Goal: Find specific page/section: Find specific page/section

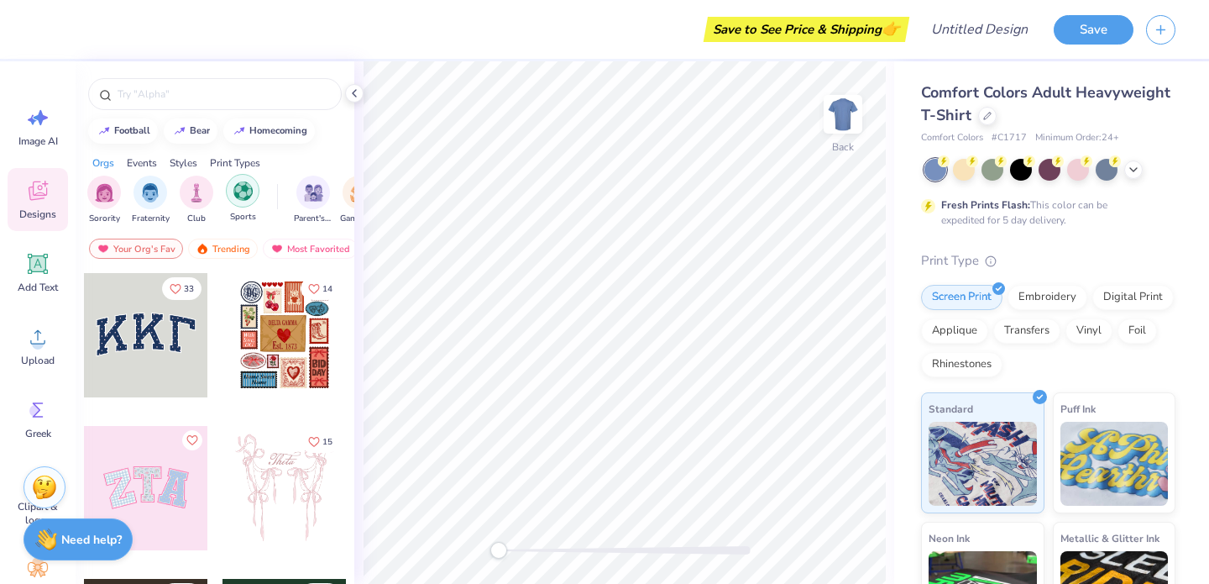
click at [241, 193] on img "filter for Sports" at bounding box center [242, 190] width 19 height 19
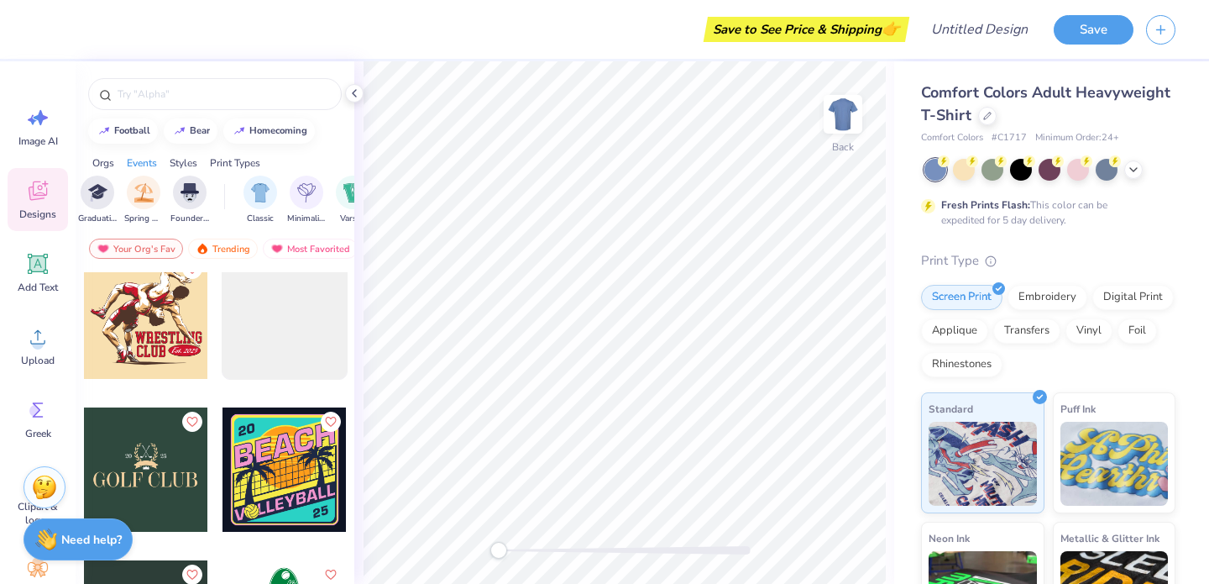
scroll to position [4761, 0]
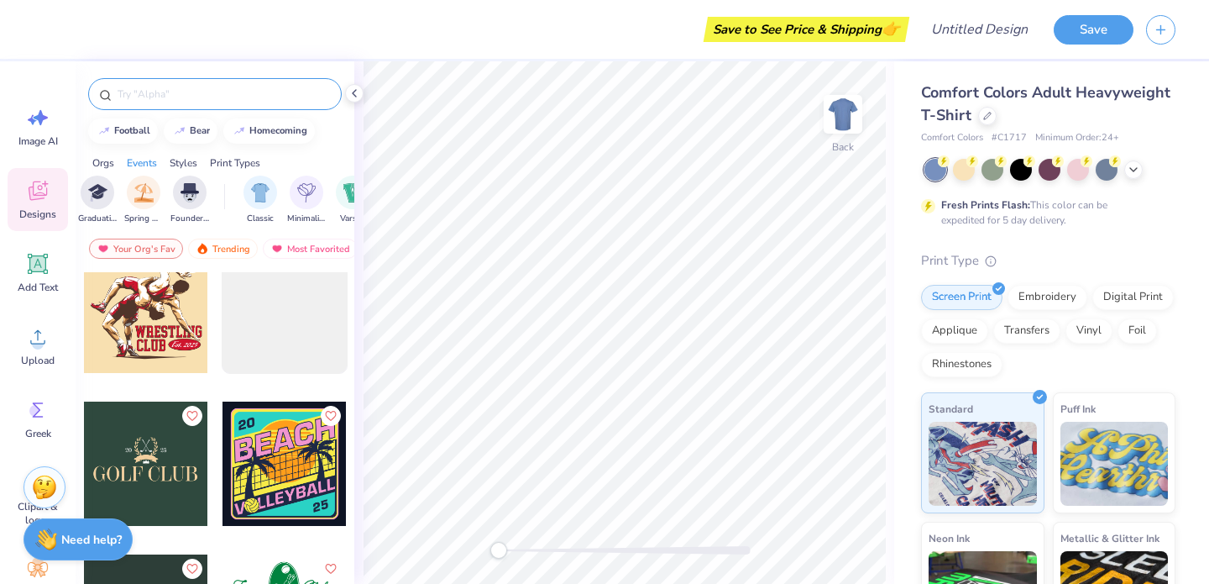
click at [158, 92] on input "text" at bounding box center [223, 94] width 215 height 17
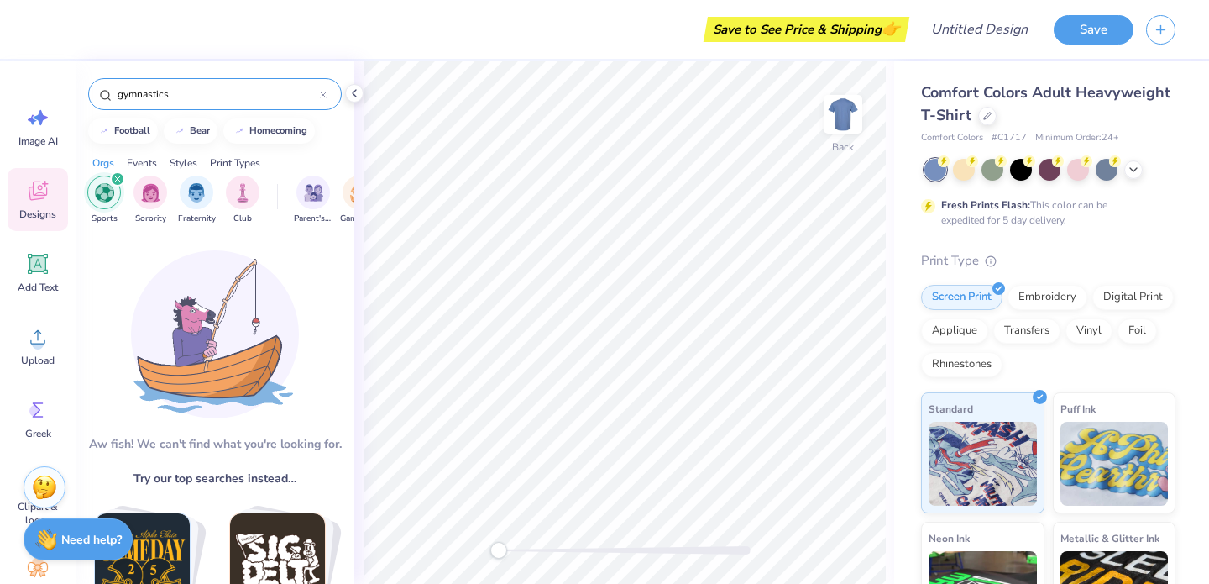
type input "gymnastics"
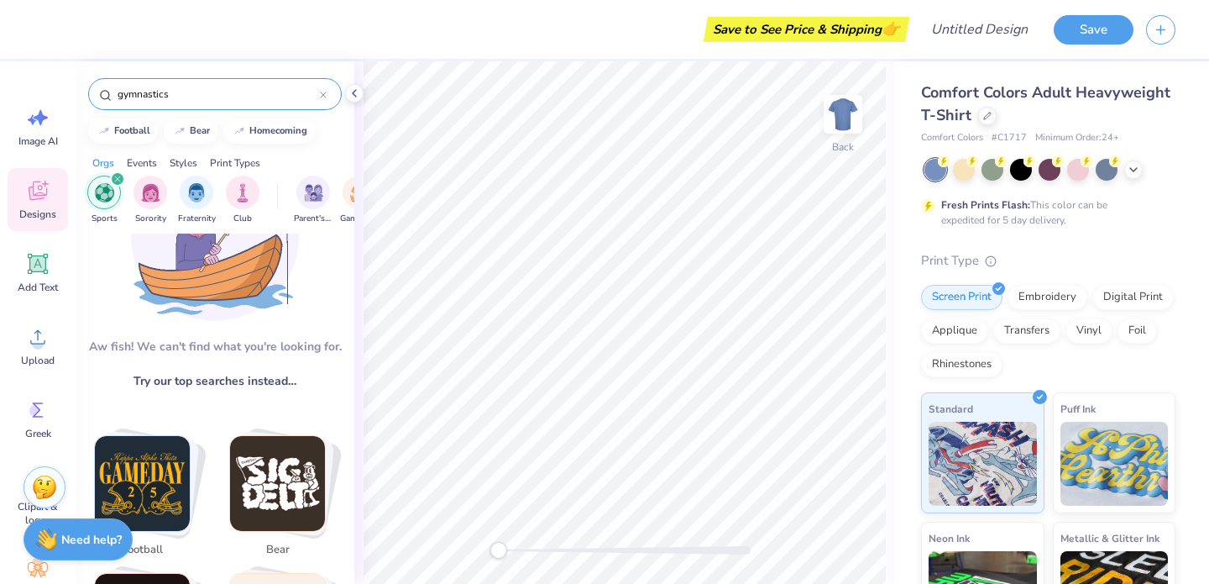
scroll to position [0, 0]
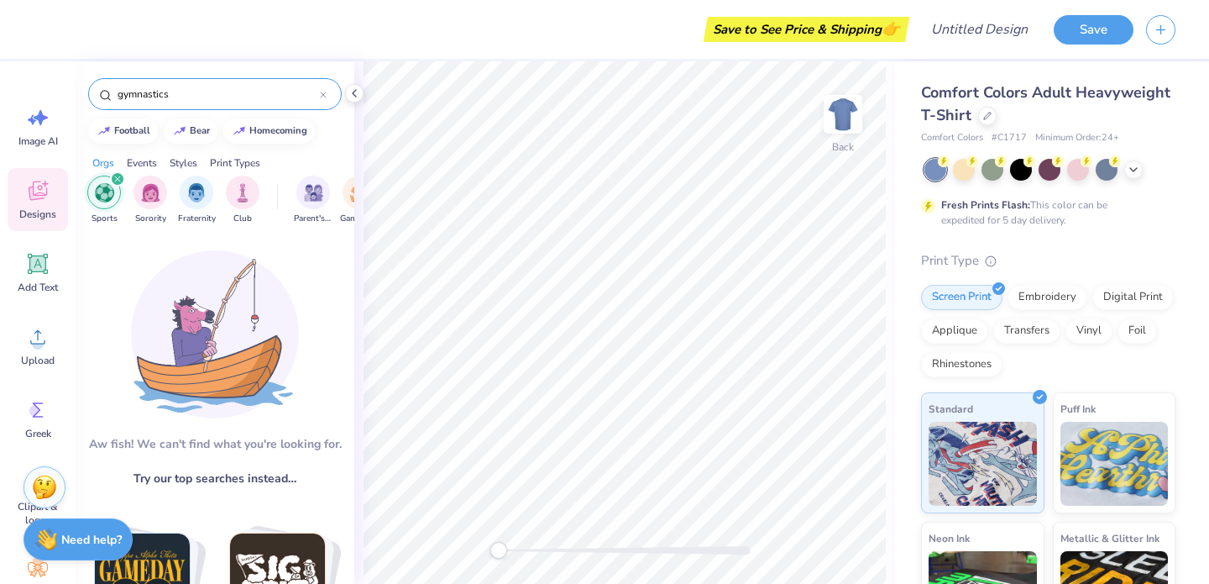
click at [195, 81] on div "gymnastics" at bounding box center [215, 94] width 254 height 32
click at [323, 90] on div at bounding box center [323, 93] width 7 height 15
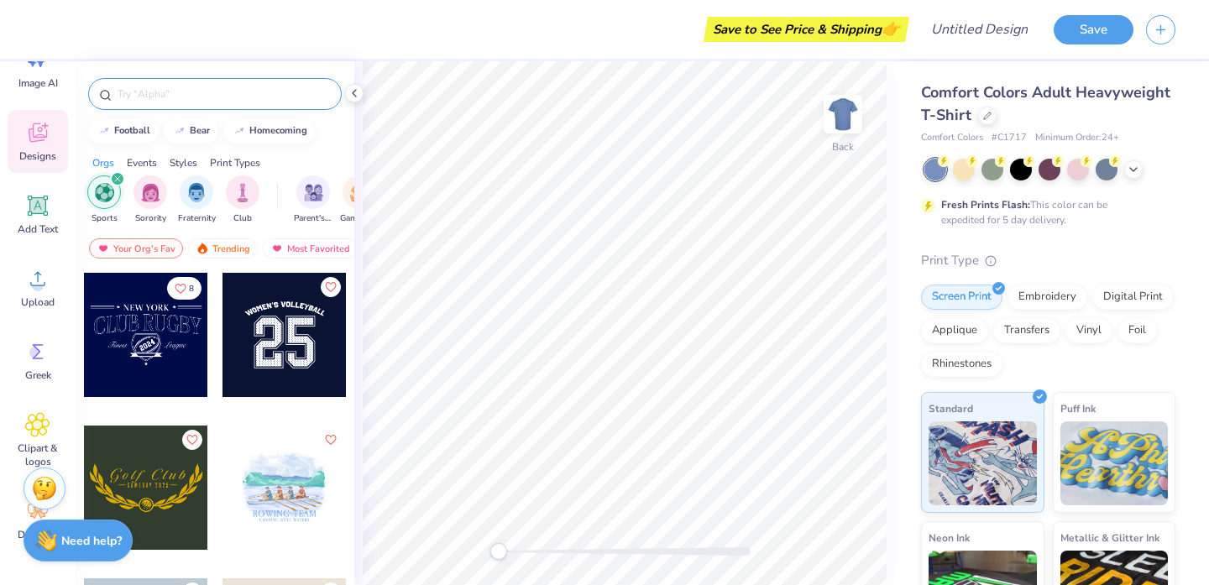
scroll to position [58, 0]
